Goal: Information Seeking & Learning: Learn about a topic

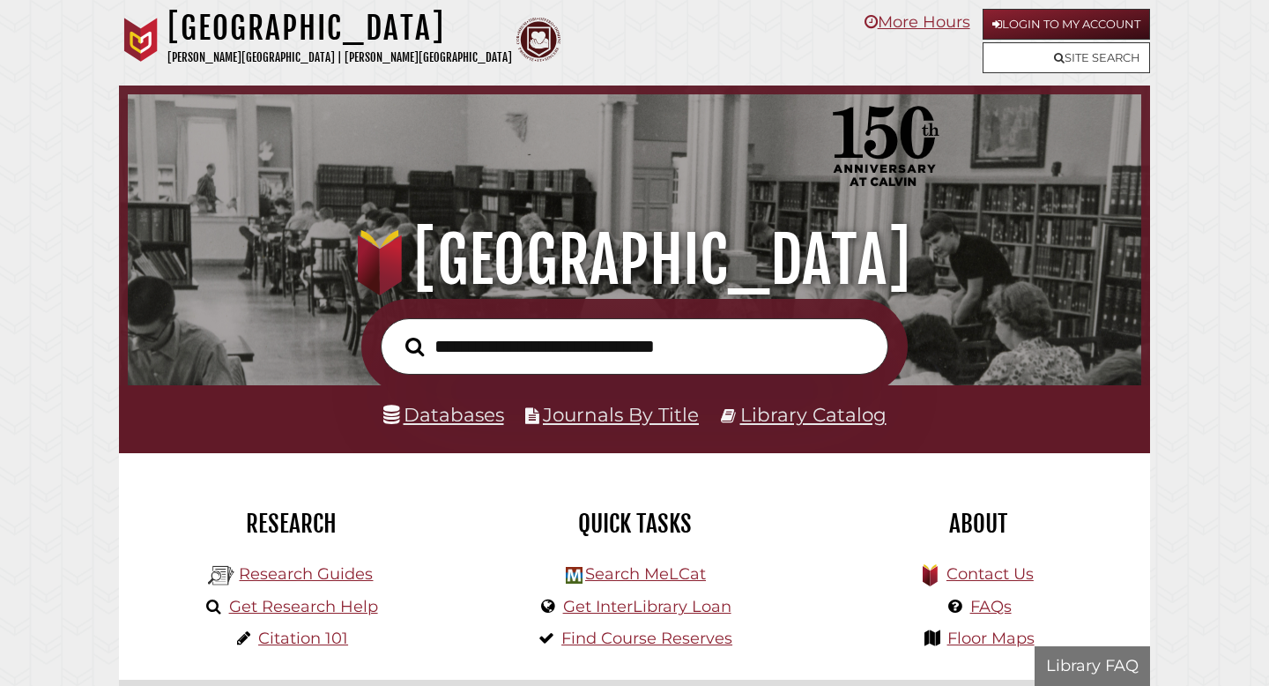
scroll to position [335, 1005]
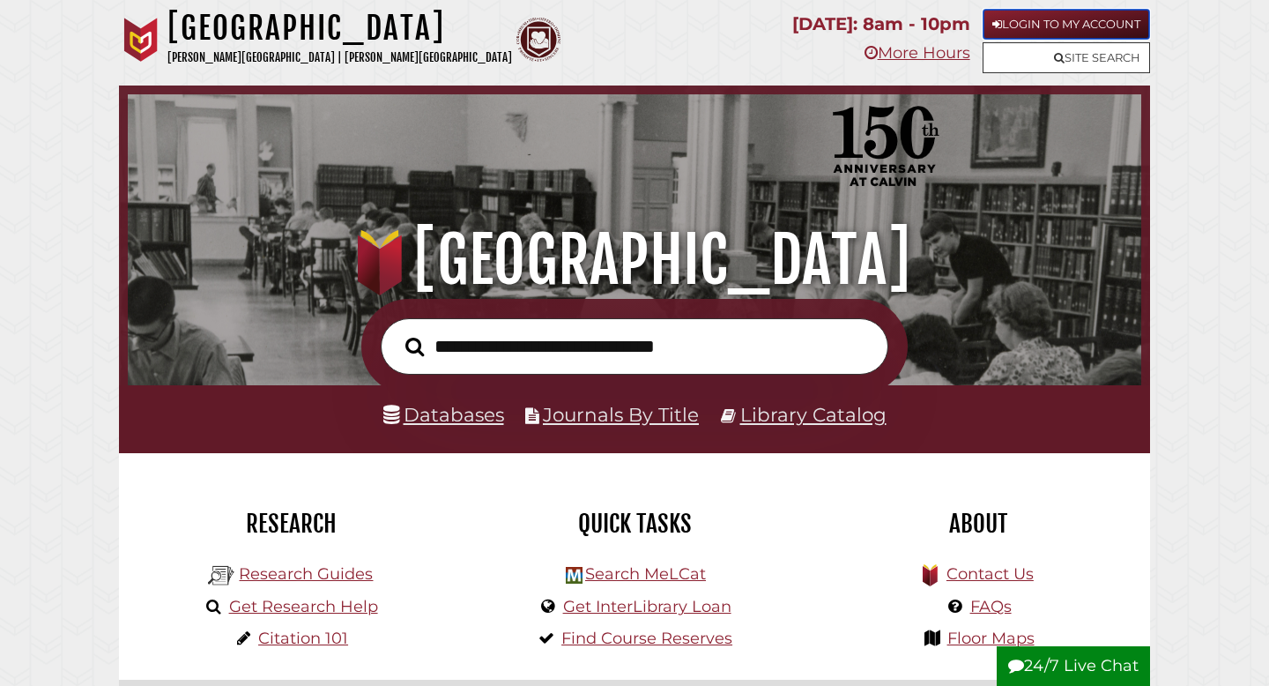
click at [1065, 32] on link "Login to My Account" at bounding box center [1066, 24] width 167 height 31
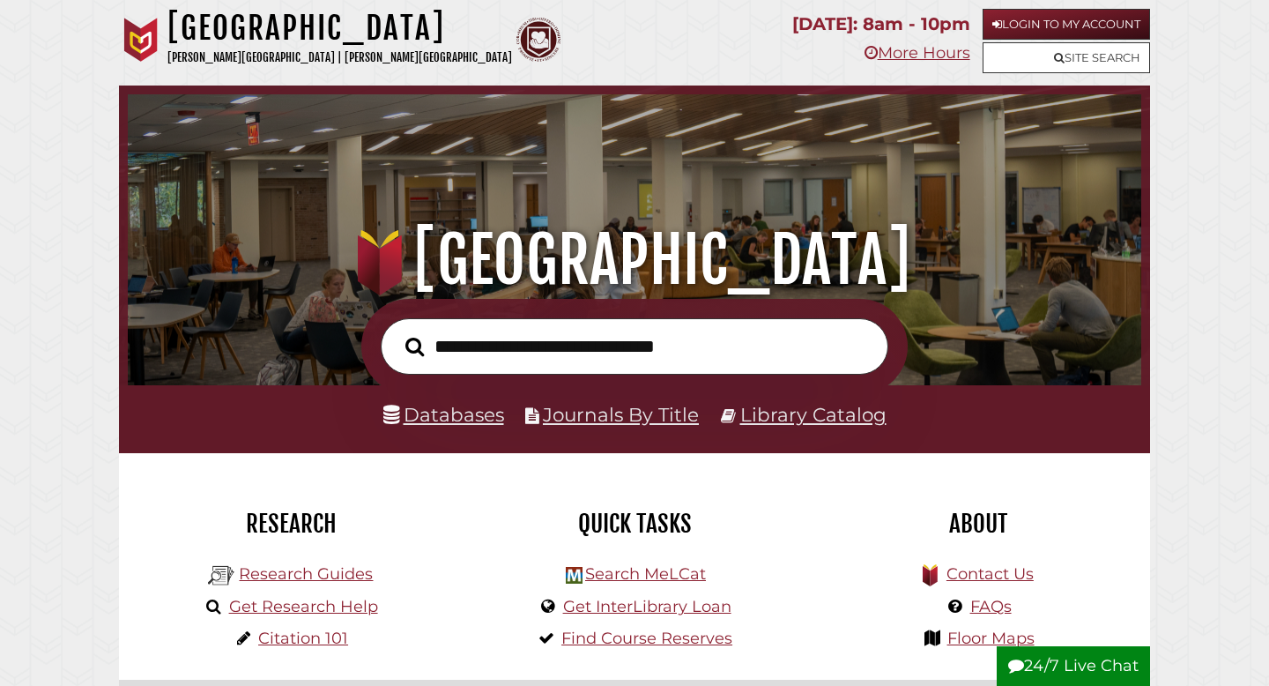
scroll to position [335, 1005]
type input "*"
click at [301, 636] on link "Citation 101" at bounding box center [303, 637] width 90 height 19
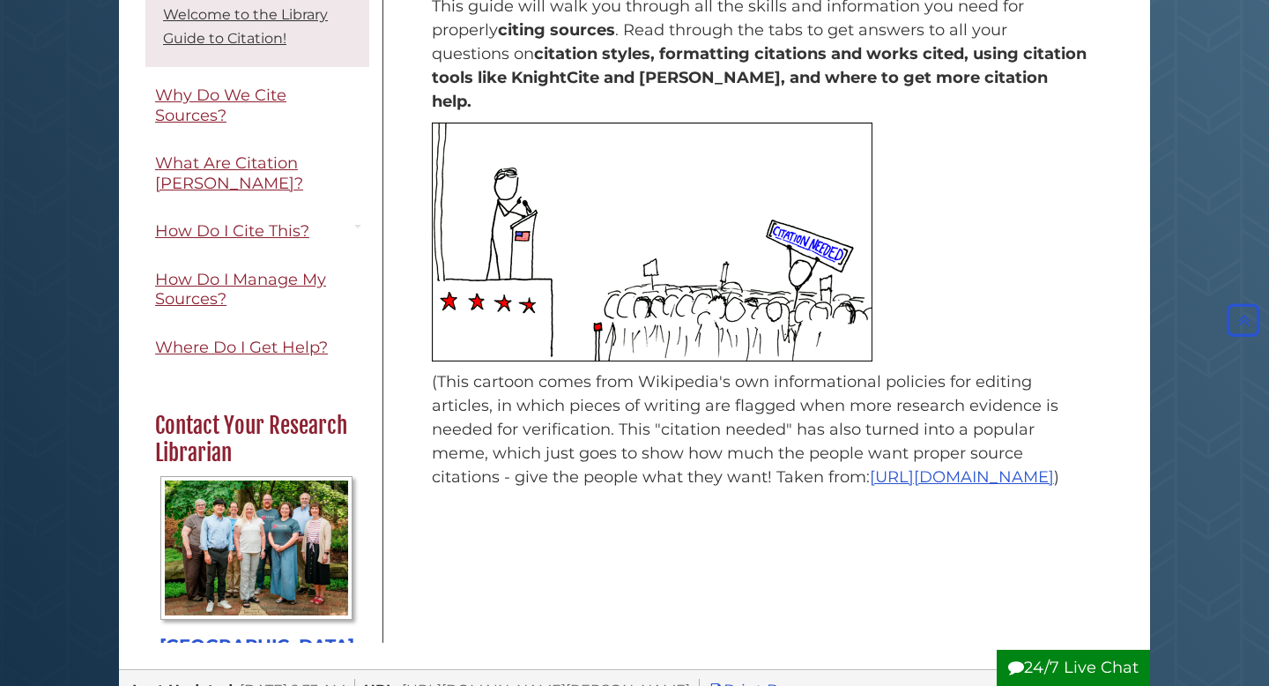
scroll to position [253, 0]
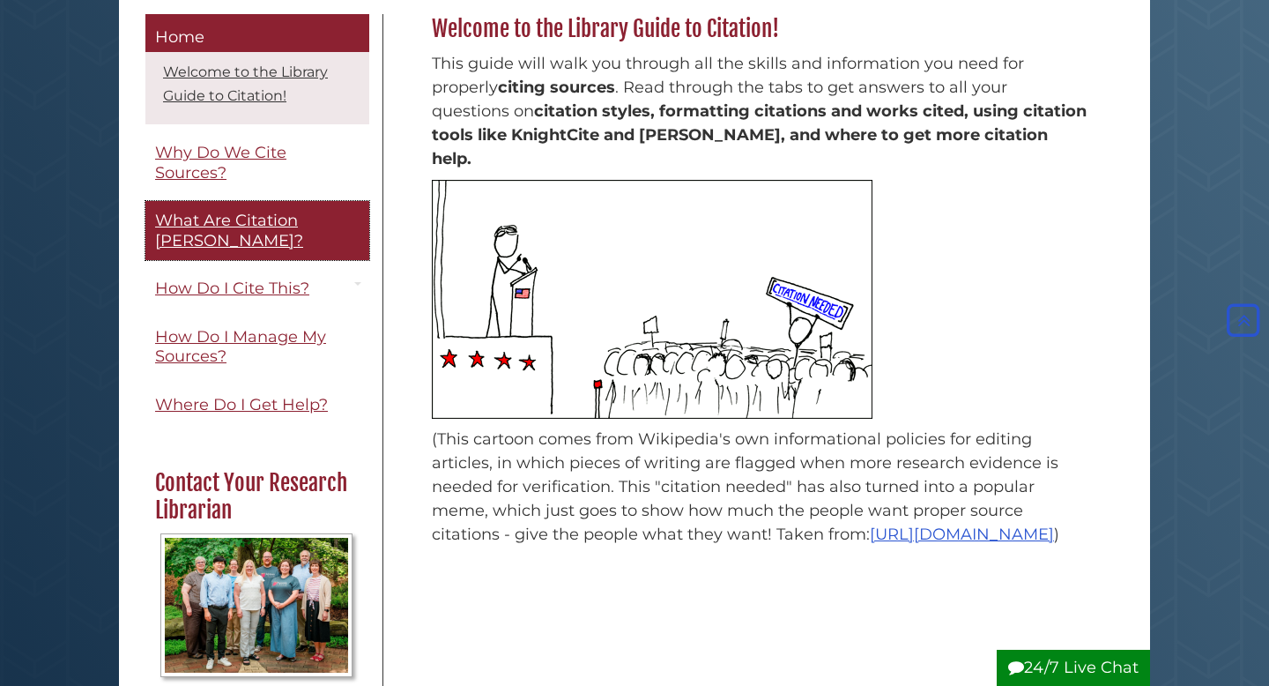
click at [294, 229] on span "What Are Citation [PERSON_NAME]?" at bounding box center [229, 231] width 148 height 40
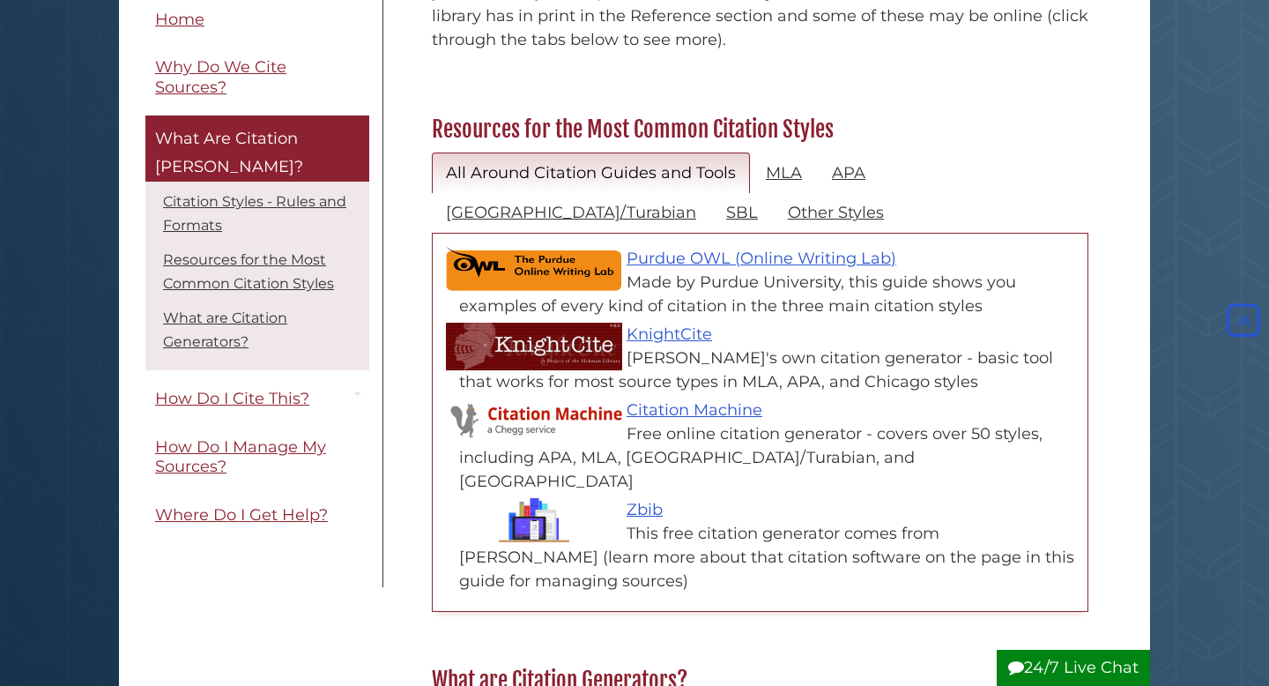
scroll to position [762, 0]
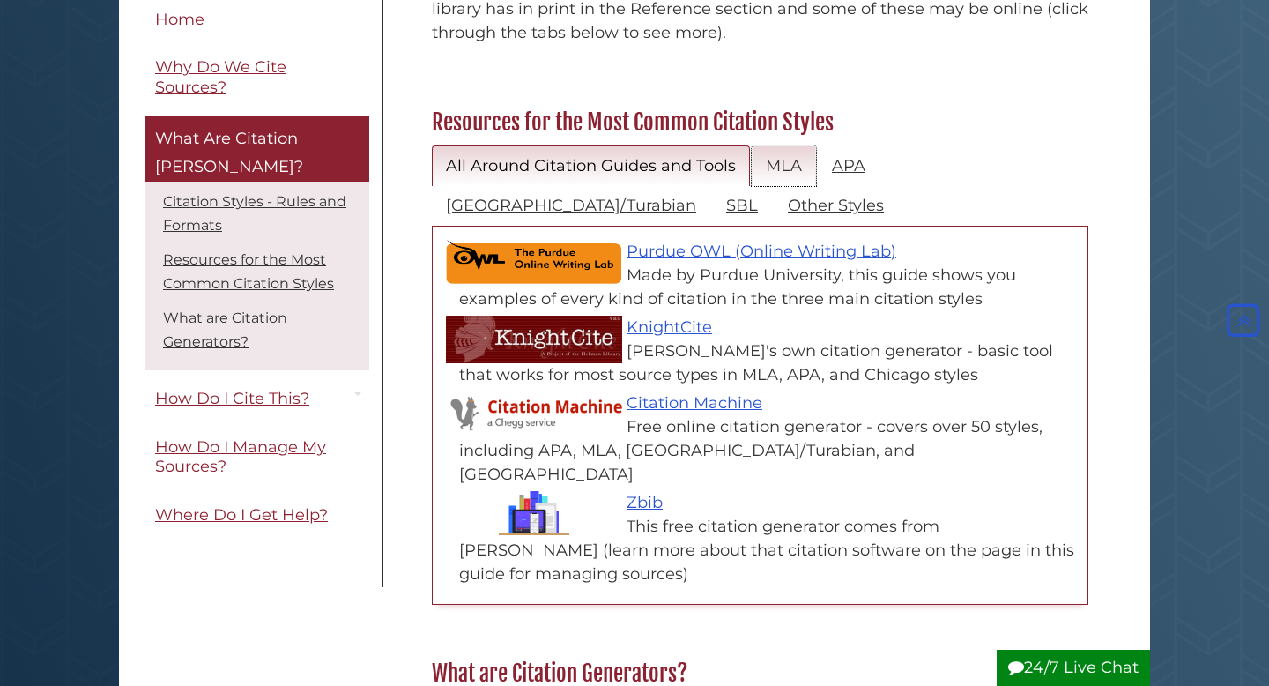
click at [780, 145] on link "MLA" at bounding box center [784, 165] width 64 height 41
